Goal: Task Accomplishment & Management: Complete application form

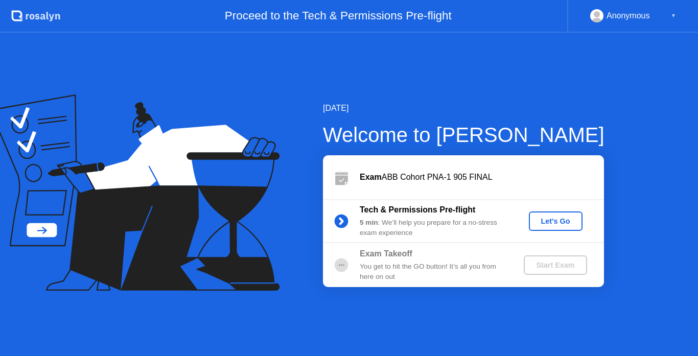
click at [554, 224] on div "Let's Go" at bounding box center [556, 221] width 46 height 8
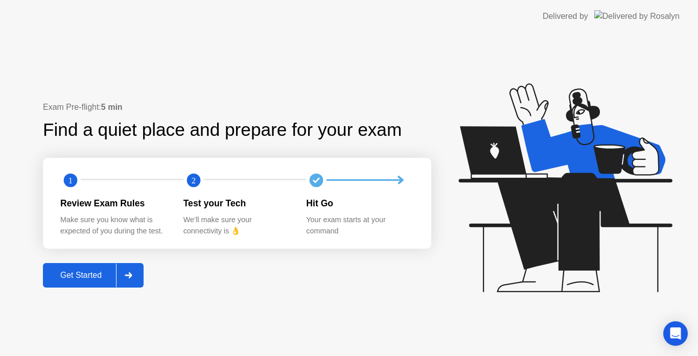
click at [95, 267] on button "Get Started" at bounding box center [93, 275] width 101 height 25
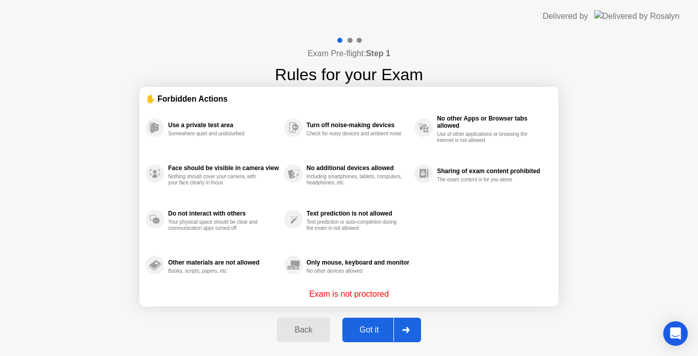
click at [368, 333] on div "Got it" at bounding box center [370, 330] width 48 height 9
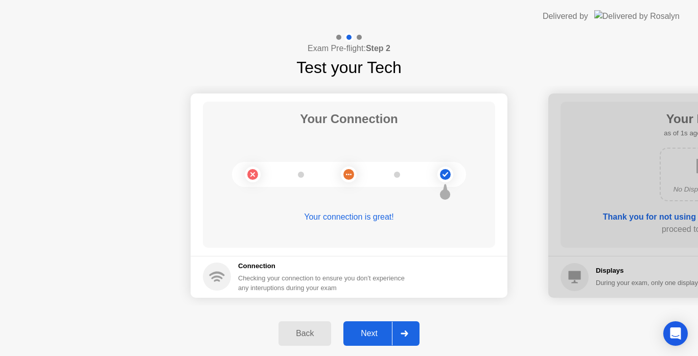
click at [379, 330] on div "Next" at bounding box center [370, 333] width 46 height 9
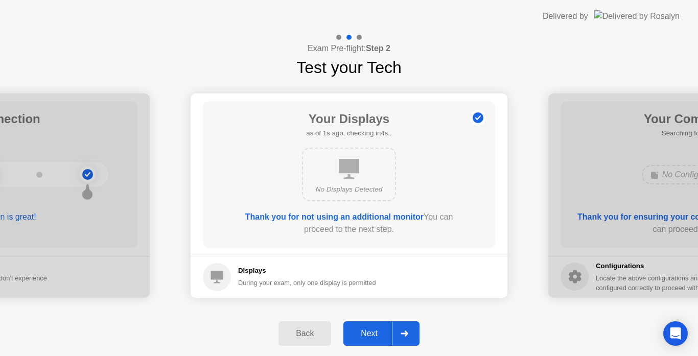
click at [379, 330] on div "Next" at bounding box center [370, 333] width 46 height 9
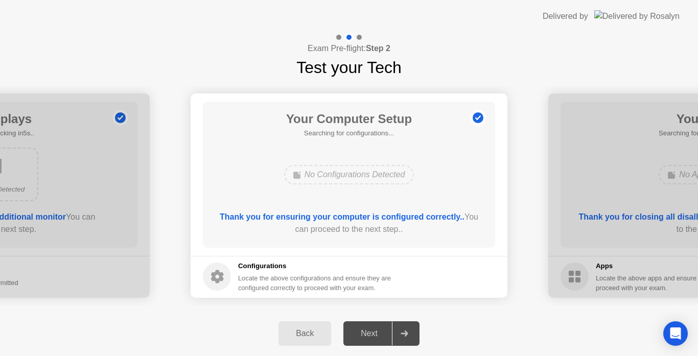
click at [379, 330] on div "Next" at bounding box center [370, 333] width 46 height 9
click at [373, 337] on div "Next" at bounding box center [370, 333] width 46 height 9
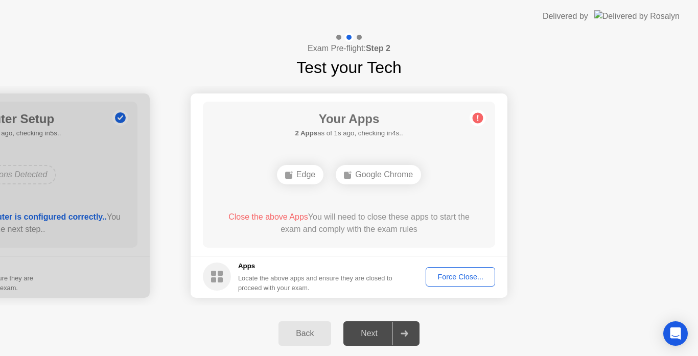
click at [440, 280] on div "Force Close..." at bounding box center [460, 277] width 62 height 8
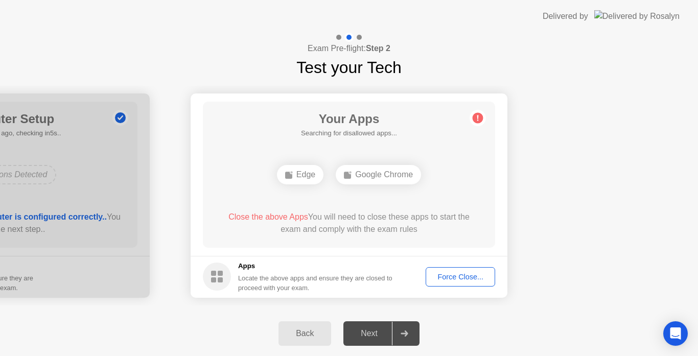
click at [445, 278] on div "Force Close..." at bounding box center [460, 277] width 62 height 8
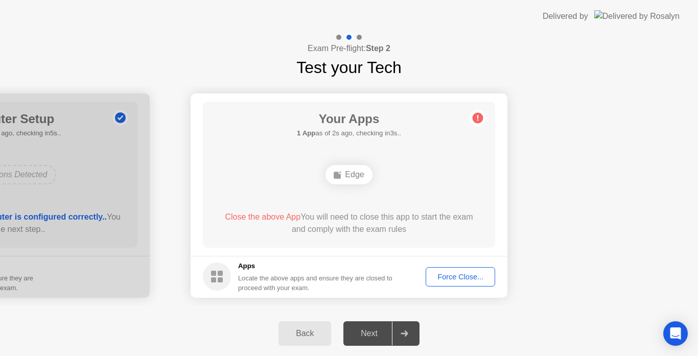
click at [441, 278] on div "Force Close..." at bounding box center [460, 277] width 62 height 8
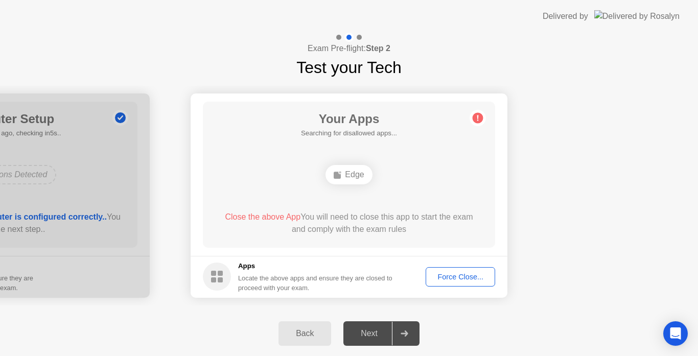
click at [448, 278] on div "Force Close..." at bounding box center [460, 277] width 62 height 8
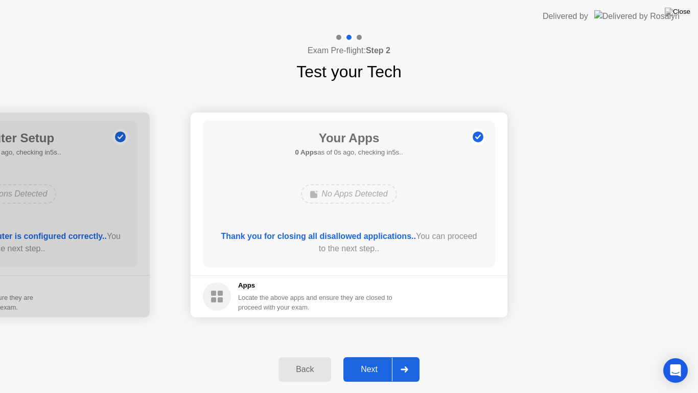
click at [396, 255] on div "Thank you for closing all disallowed applications.. You can proceed to the next…" at bounding box center [349, 244] width 263 height 29
click at [373, 356] on div "Next" at bounding box center [370, 369] width 46 height 9
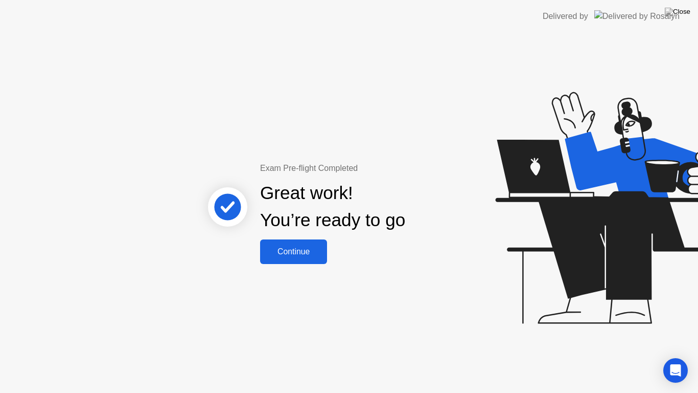
click at [300, 258] on button "Continue" at bounding box center [293, 251] width 67 height 25
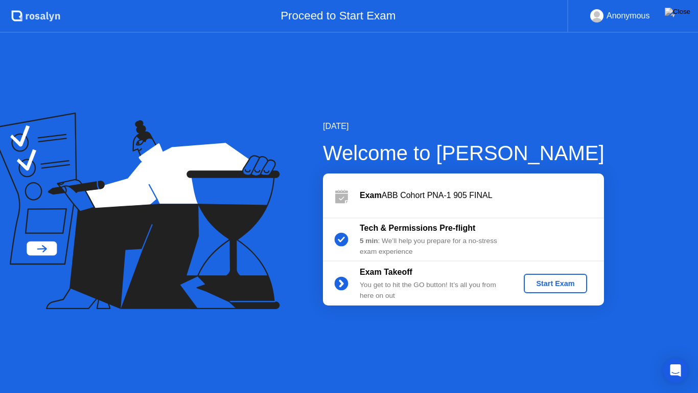
click at [564, 287] on div "Start Exam" at bounding box center [555, 283] width 55 height 8
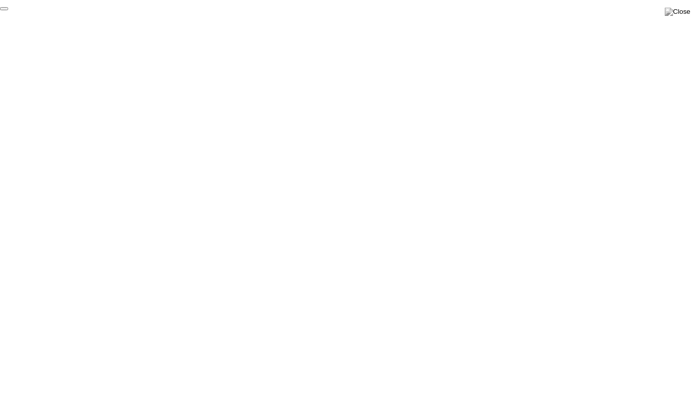
click at [8, 10] on button "End Proctoring Session" at bounding box center [4, 8] width 8 height 3
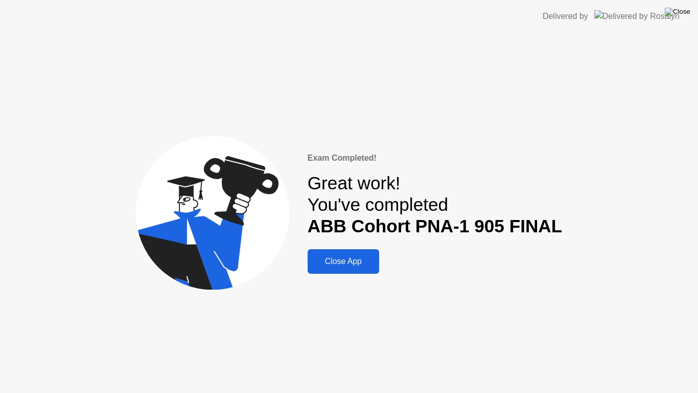
click at [682, 12] on img at bounding box center [678, 12] width 26 height 8
click at [687, 15] on img at bounding box center [678, 12] width 26 height 8
